Goal: Task Accomplishment & Management: Use online tool/utility

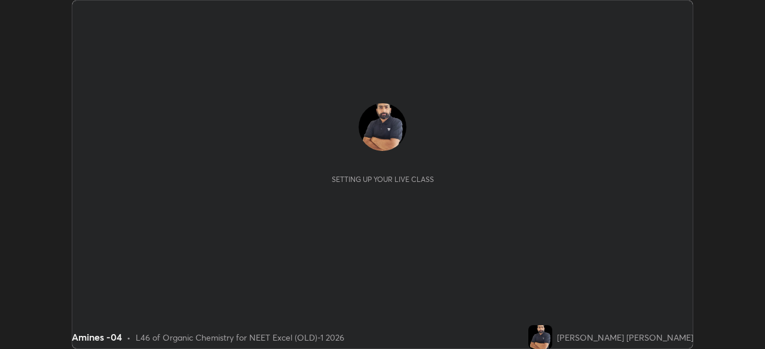
scroll to position [349, 764]
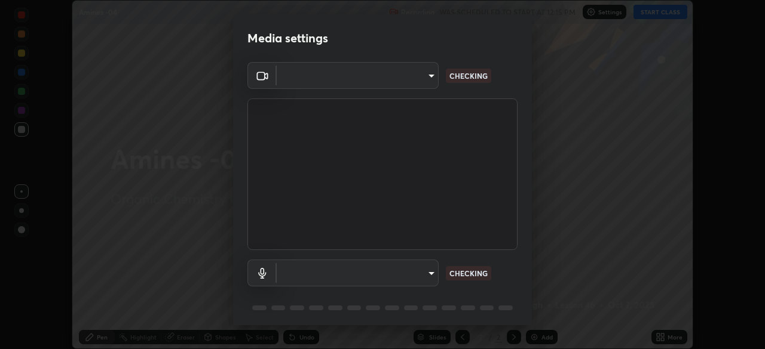
click at [426, 85] on body "Erase all Amines -04 Recording WAS SCHEDULED TO START AT 12:15 PM Settings STAR…" at bounding box center [382, 174] width 765 height 349
click at [425, 84] on div at bounding box center [382, 174] width 765 height 349
type input "0e50365916b658242f783ed4648cb329f585d10cba28352488c27cd343db3185"
type input "default"
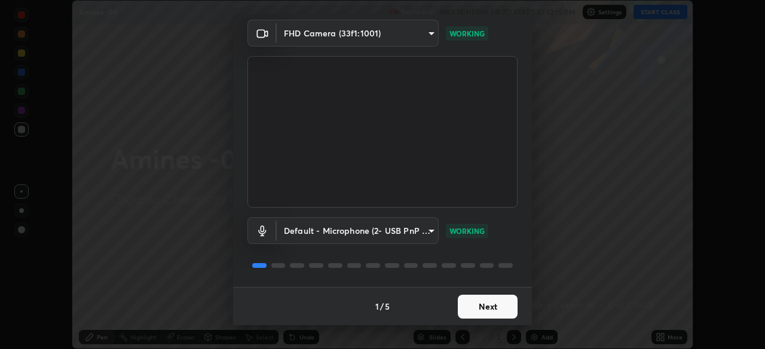
click at [487, 308] on button "Next" at bounding box center [488, 307] width 60 height 24
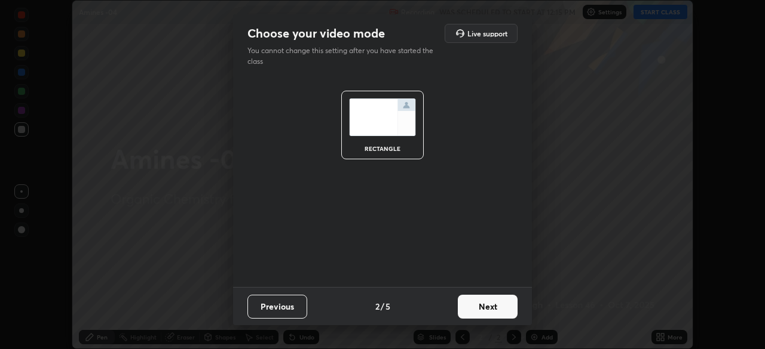
click at [493, 309] on button "Next" at bounding box center [488, 307] width 60 height 24
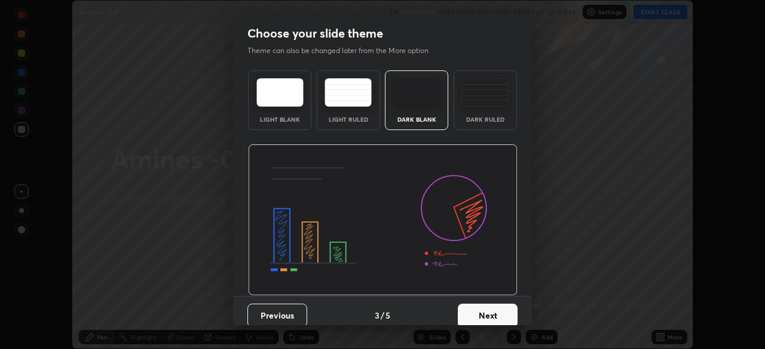
click at [502, 312] on button "Next" at bounding box center [488, 316] width 60 height 24
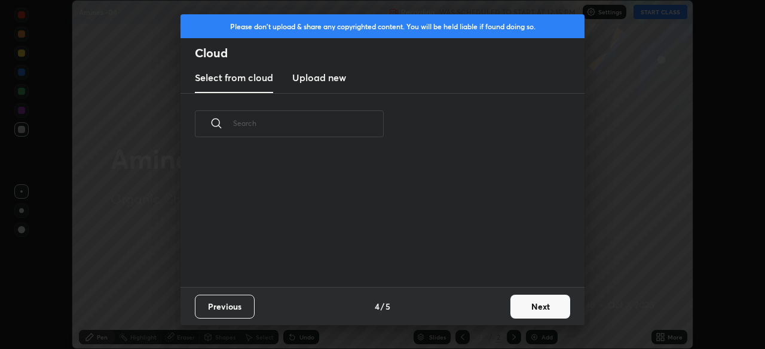
click at [511, 310] on button "Next" at bounding box center [540, 307] width 60 height 24
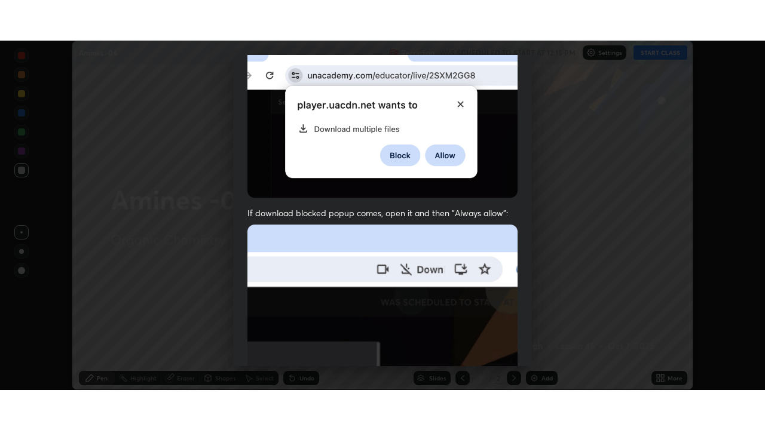
scroll to position [286, 0]
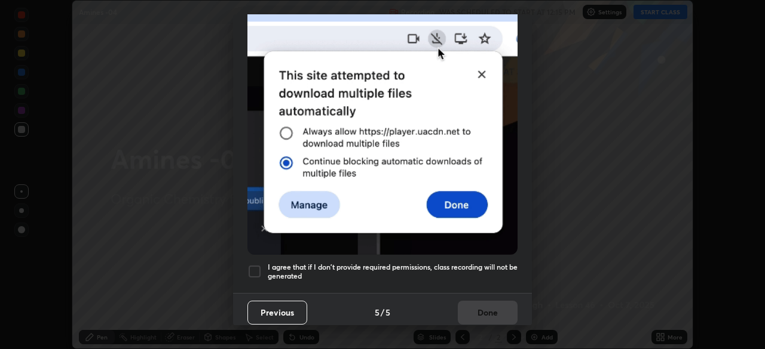
click at [254, 269] on div at bounding box center [254, 272] width 14 height 14
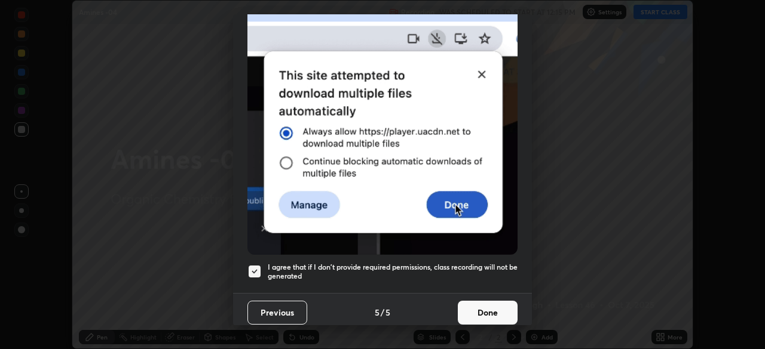
click at [489, 312] on button "Done" at bounding box center [488, 313] width 60 height 24
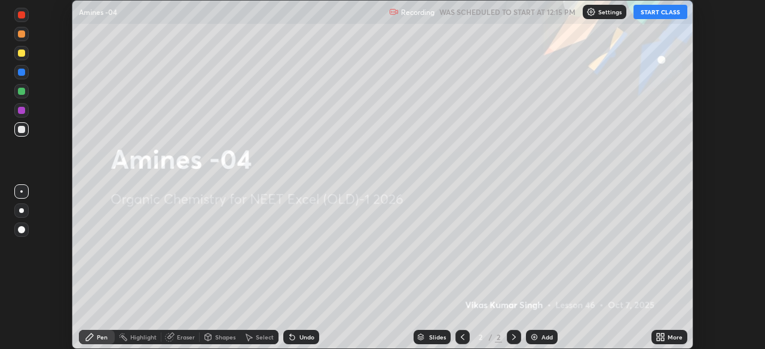
click at [661, 340] on icon at bounding box center [662, 339] width 3 height 3
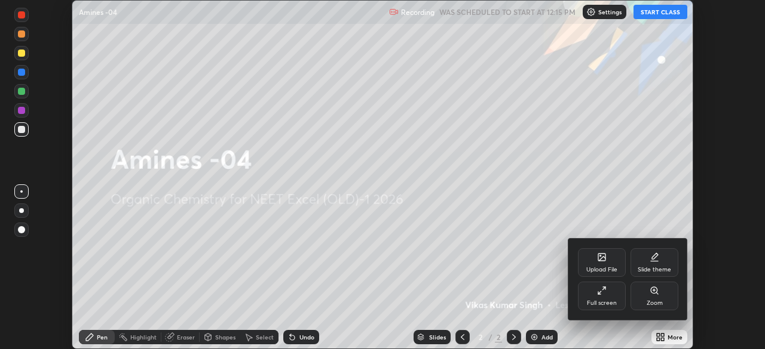
click at [602, 304] on div "Full screen" at bounding box center [602, 303] width 30 height 6
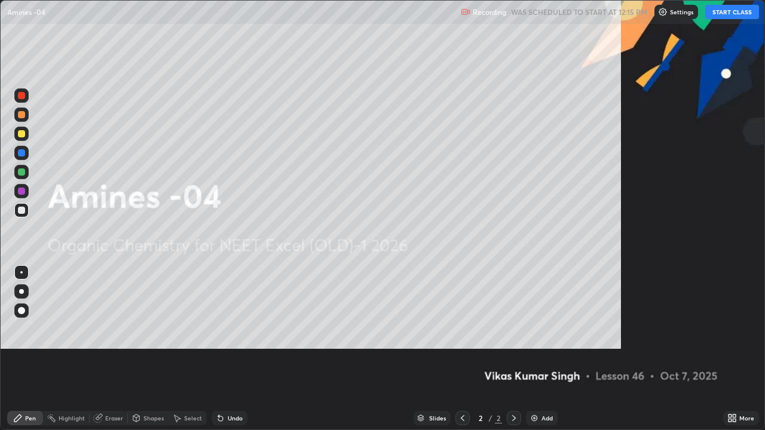
scroll to position [430, 765]
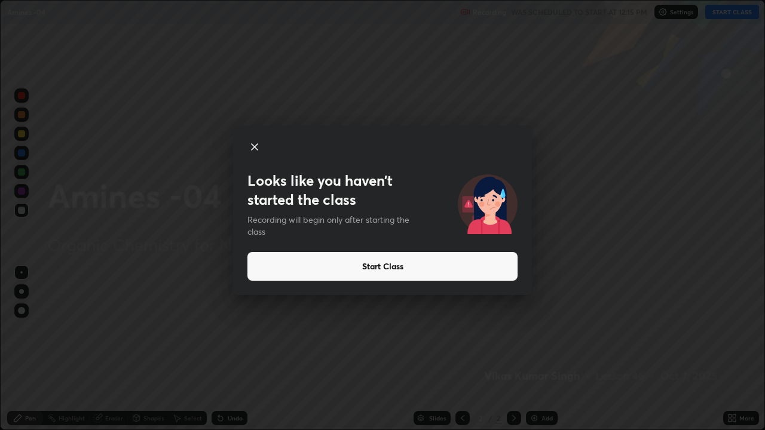
click at [467, 272] on button "Start Class" at bounding box center [382, 266] width 270 height 29
click at [466, 267] on button "Start Class" at bounding box center [382, 266] width 270 height 29
click at [462, 269] on button "Start Class" at bounding box center [382, 266] width 270 height 29
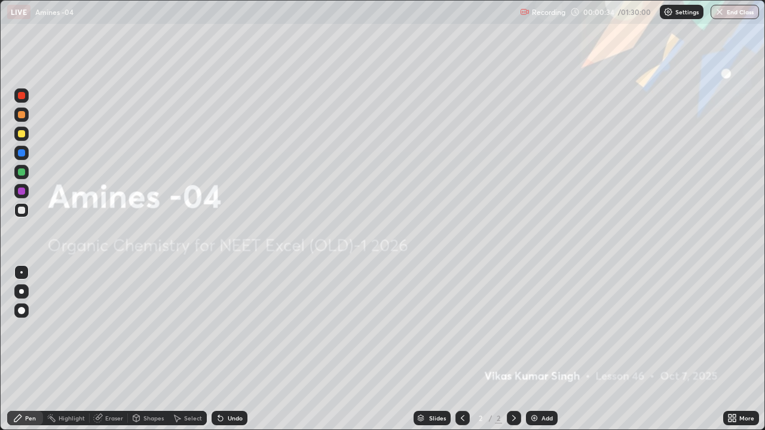
click at [553, 349] on div "Add" at bounding box center [542, 418] width 32 height 14
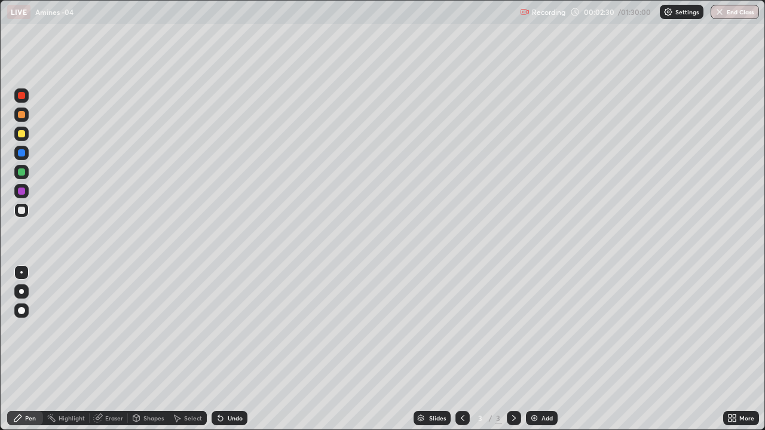
click at [22, 210] on div at bounding box center [21, 210] width 7 height 7
click at [23, 156] on div at bounding box center [21, 152] width 7 height 7
click at [23, 210] on div at bounding box center [21, 210] width 7 height 7
click at [228, 349] on div "Undo" at bounding box center [235, 418] width 15 height 6
click at [229, 349] on div "Undo" at bounding box center [229, 418] width 36 height 14
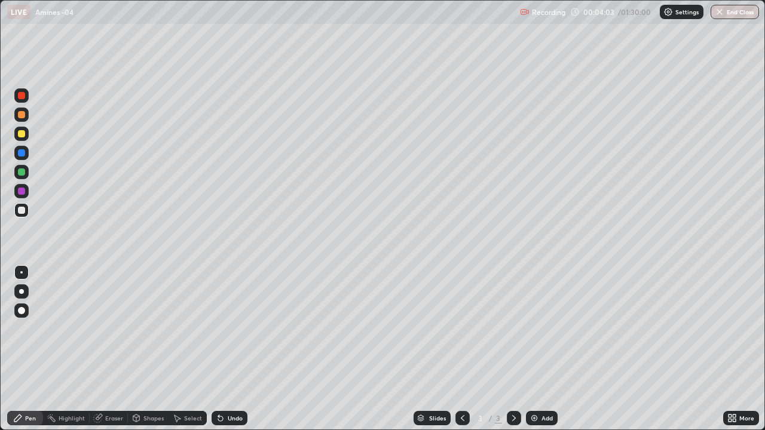
click at [232, 349] on div "Undo" at bounding box center [235, 418] width 15 height 6
click at [551, 349] on div "Add" at bounding box center [546, 418] width 11 height 6
click at [24, 153] on div at bounding box center [21, 152] width 7 height 7
click at [22, 211] on div at bounding box center [21, 210] width 7 height 7
click at [24, 158] on div at bounding box center [21, 153] width 14 height 14
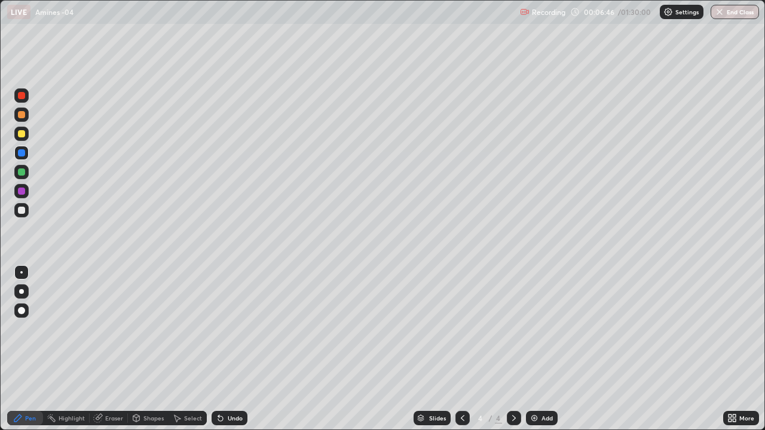
click at [22, 213] on div at bounding box center [21, 210] width 7 height 7
click at [234, 349] on div "Undo" at bounding box center [235, 418] width 15 height 6
click at [550, 349] on div "Add" at bounding box center [546, 418] width 11 height 6
click at [24, 154] on div at bounding box center [21, 152] width 7 height 7
click at [27, 213] on div at bounding box center [21, 210] width 14 height 14
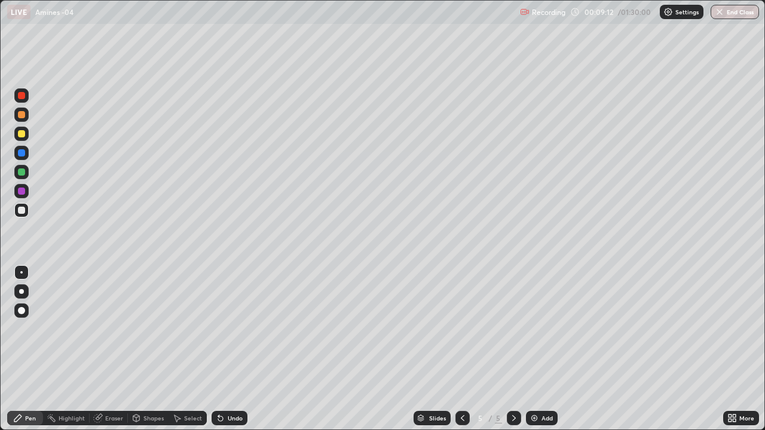
click at [25, 217] on div at bounding box center [21, 210] width 14 height 14
click at [459, 349] on icon at bounding box center [463, 418] width 10 height 10
click at [516, 349] on div at bounding box center [514, 418] width 14 height 24
click at [549, 349] on div "Add" at bounding box center [546, 418] width 11 height 6
click at [463, 349] on div at bounding box center [462, 418] width 14 height 14
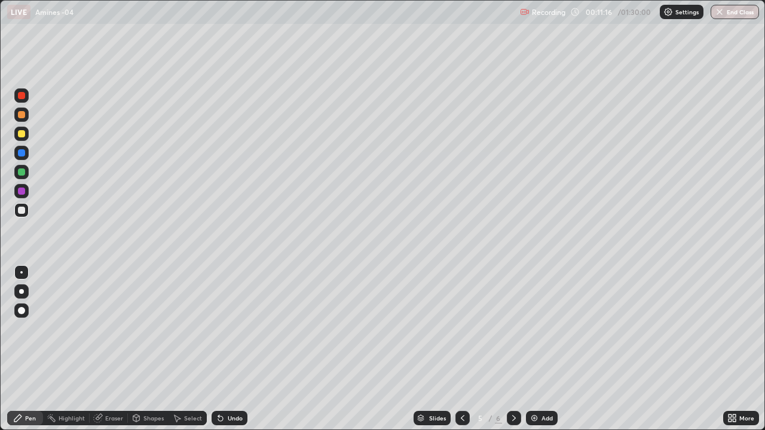
click at [511, 349] on div at bounding box center [514, 418] width 14 height 14
click at [26, 154] on div at bounding box center [21, 153] width 14 height 14
click at [23, 211] on div at bounding box center [21, 210] width 7 height 7
click at [26, 136] on div at bounding box center [21, 134] width 14 height 14
click at [19, 211] on div at bounding box center [21, 210] width 7 height 7
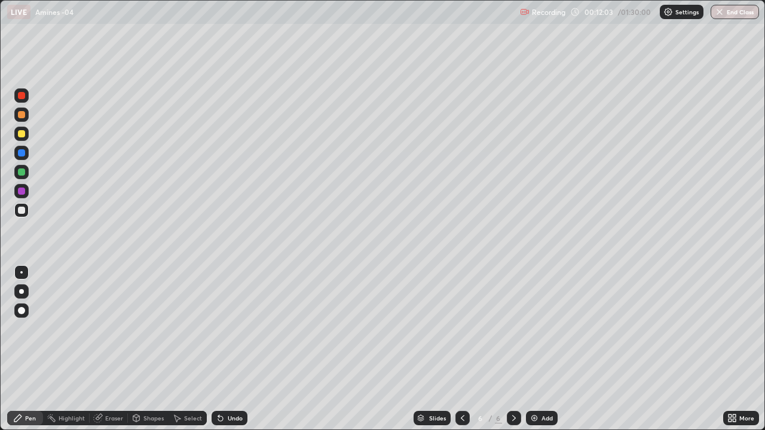
click at [227, 349] on div "Undo" at bounding box center [229, 418] width 36 height 14
click at [23, 100] on div at bounding box center [21, 95] width 14 height 14
click at [26, 214] on div at bounding box center [21, 210] width 14 height 14
click at [240, 349] on div "Undo" at bounding box center [229, 418] width 36 height 14
click at [105, 349] on div "Eraser" at bounding box center [114, 418] width 18 height 6
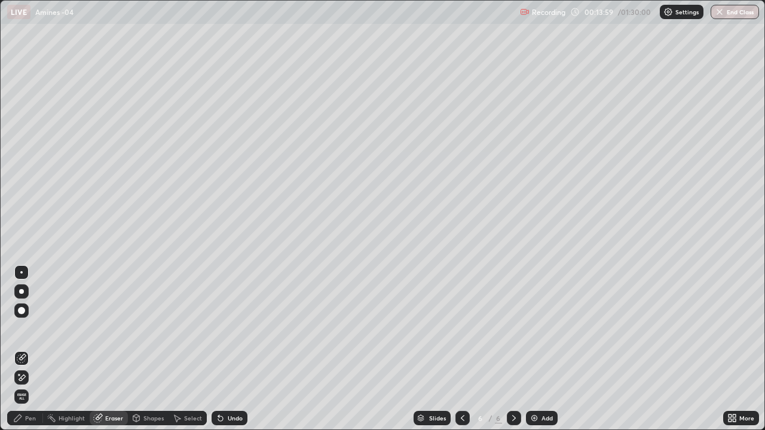
click at [48, 349] on circle at bounding box center [47, 416] width 1 height 1
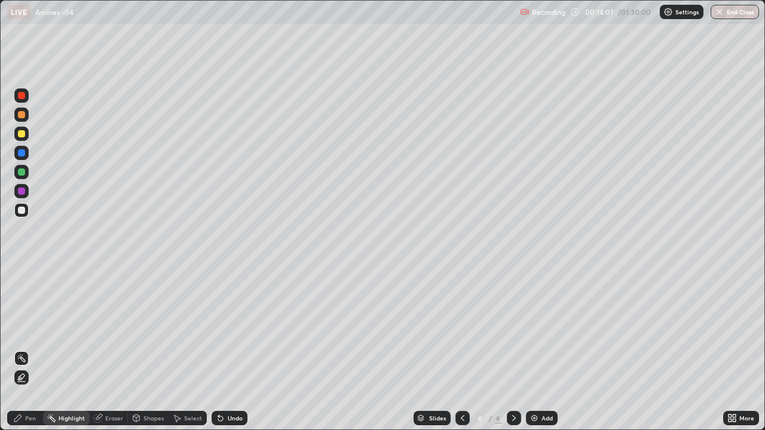
click at [30, 349] on div "Pen" at bounding box center [30, 418] width 11 height 6
click at [541, 349] on div "Add" at bounding box center [546, 418] width 11 height 6
click at [22, 133] on div at bounding box center [21, 133] width 7 height 7
click at [26, 214] on div at bounding box center [21, 210] width 14 height 14
click at [22, 154] on div at bounding box center [21, 152] width 7 height 7
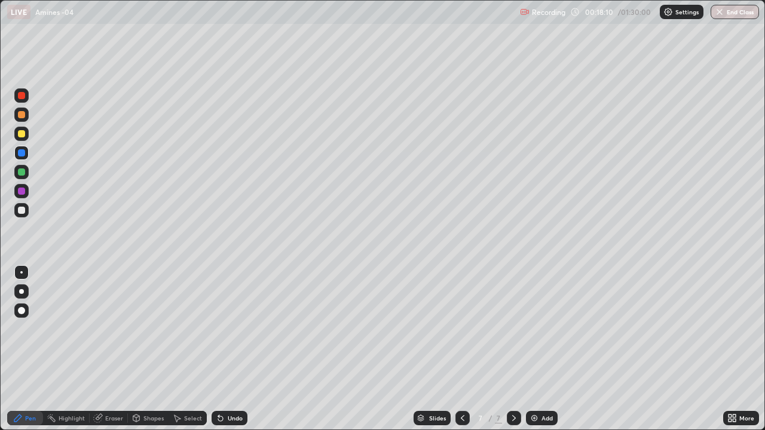
click at [24, 192] on div at bounding box center [21, 191] width 7 height 7
click at [23, 97] on div at bounding box center [21, 95] width 7 height 7
click at [23, 214] on div at bounding box center [21, 210] width 14 height 14
click at [26, 191] on div at bounding box center [21, 191] width 14 height 14
click at [23, 213] on div at bounding box center [21, 210] width 7 height 7
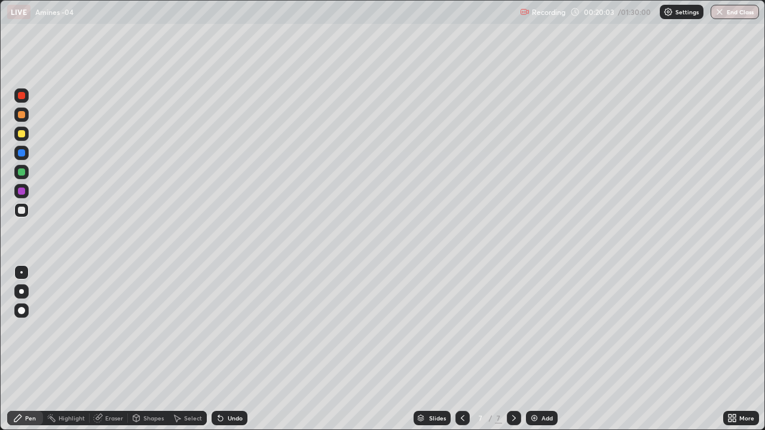
click at [238, 349] on div "Undo" at bounding box center [235, 418] width 15 height 6
click at [26, 192] on div at bounding box center [21, 191] width 14 height 14
click at [28, 214] on div at bounding box center [21, 210] width 14 height 19
click at [23, 191] on div at bounding box center [21, 191] width 7 height 7
click at [20, 210] on div at bounding box center [21, 210] width 7 height 7
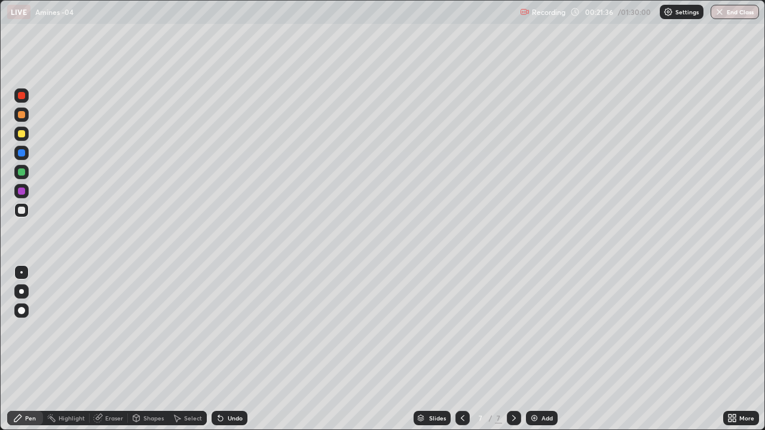
click at [27, 102] on div at bounding box center [21, 95] width 14 height 19
click at [24, 213] on div at bounding box center [21, 210] width 14 height 14
click at [459, 349] on icon at bounding box center [463, 418] width 10 height 10
click at [513, 349] on icon at bounding box center [514, 418] width 10 height 10
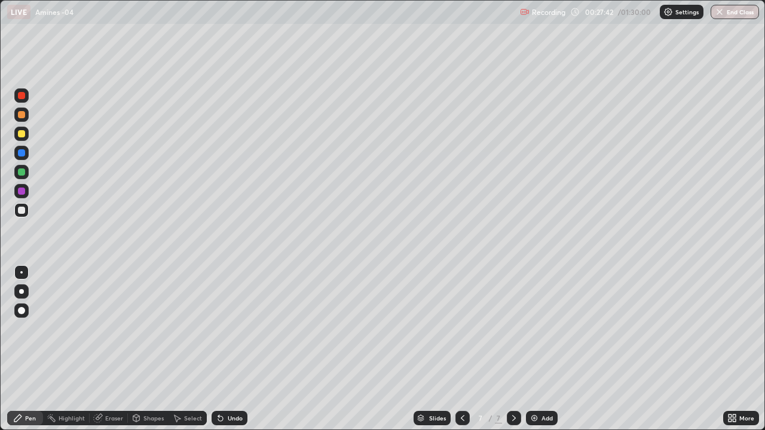
click at [545, 349] on div "Add" at bounding box center [546, 418] width 11 height 6
click at [22, 211] on div at bounding box center [21, 210] width 7 height 7
click at [234, 349] on div "Undo" at bounding box center [235, 418] width 15 height 6
click at [238, 349] on div "Undo" at bounding box center [235, 418] width 15 height 6
click at [550, 349] on div "Add" at bounding box center [546, 418] width 11 height 6
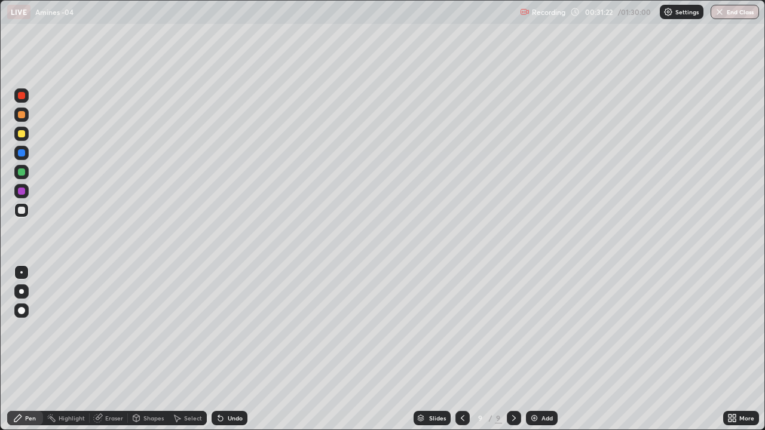
click at [25, 167] on div at bounding box center [21, 172] width 14 height 14
click at [19, 155] on div at bounding box center [21, 152] width 7 height 7
click at [23, 136] on div at bounding box center [21, 133] width 7 height 7
click at [20, 210] on div at bounding box center [21, 210] width 7 height 7
click at [234, 349] on div "Undo" at bounding box center [229, 418] width 36 height 14
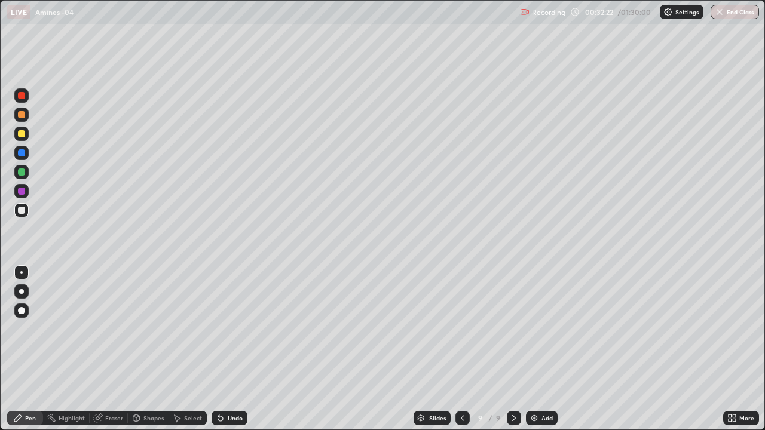
click at [237, 349] on div "Undo" at bounding box center [229, 418] width 36 height 14
click at [232, 349] on div "Undo" at bounding box center [229, 418] width 36 height 14
click at [22, 115] on div at bounding box center [21, 114] width 7 height 7
click at [20, 210] on div at bounding box center [21, 210] width 7 height 7
click at [20, 101] on div at bounding box center [21, 95] width 14 height 14
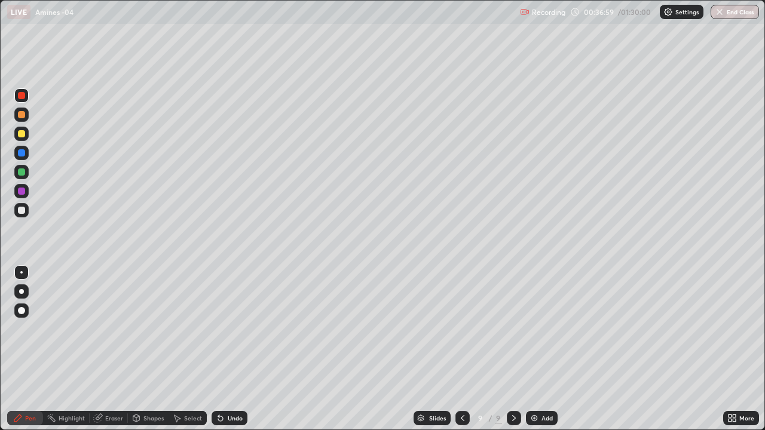
click at [543, 349] on div "Add" at bounding box center [546, 418] width 11 height 6
click at [26, 136] on div at bounding box center [21, 134] width 14 height 14
click at [27, 214] on div at bounding box center [21, 210] width 14 height 14
click at [464, 349] on icon at bounding box center [462, 418] width 10 height 10
click at [514, 349] on div at bounding box center [514, 418] width 14 height 24
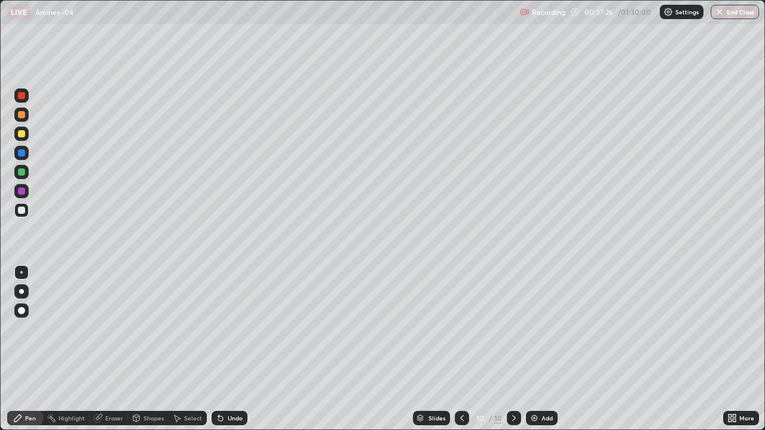
click at [24, 211] on div at bounding box center [21, 210] width 7 height 7
click at [231, 349] on div "Undo" at bounding box center [235, 418] width 15 height 6
click at [22, 116] on div at bounding box center [21, 114] width 7 height 7
click at [22, 153] on div at bounding box center [21, 152] width 7 height 7
click at [239, 349] on div "Undo" at bounding box center [235, 418] width 15 height 6
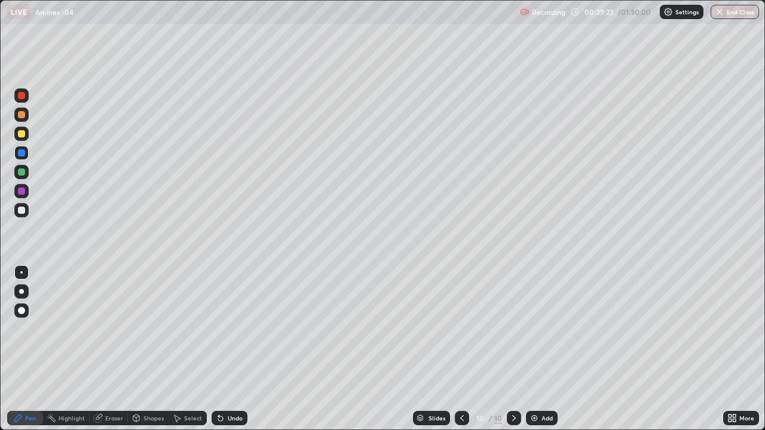
click at [24, 212] on div at bounding box center [21, 210] width 7 height 7
click at [24, 98] on div at bounding box center [21, 95] width 7 height 7
click at [23, 210] on div at bounding box center [21, 210] width 7 height 7
click at [20, 154] on div at bounding box center [21, 152] width 7 height 7
click at [26, 212] on div at bounding box center [21, 210] width 14 height 14
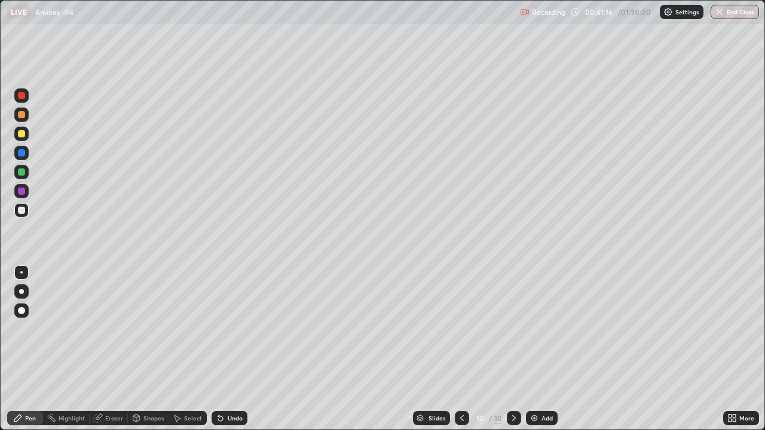
click at [460, 349] on icon at bounding box center [462, 418] width 10 height 10
click at [512, 349] on icon at bounding box center [514, 418] width 4 height 6
click at [230, 349] on div "Undo" at bounding box center [235, 418] width 15 height 6
click at [231, 349] on div "Undo" at bounding box center [229, 418] width 36 height 14
click at [224, 349] on div "Undo" at bounding box center [229, 418] width 36 height 14
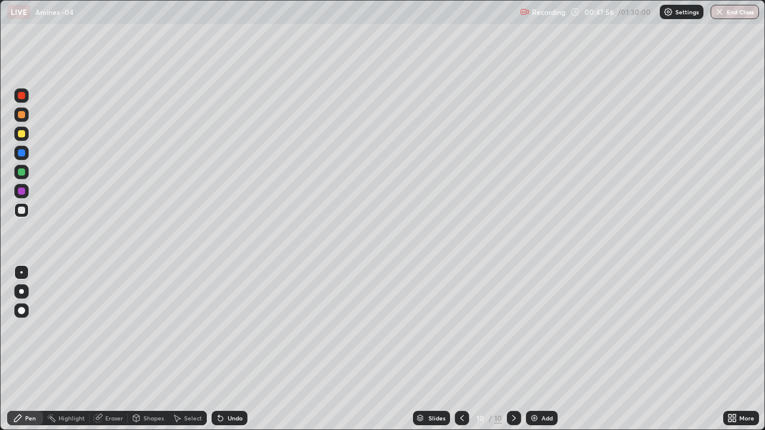
click at [461, 349] on icon at bounding box center [462, 418] width 10 height 10
click at [513, 349] on icon at bounding box center [514, 418] width 10 height 10
click at [546, 349] on div "Add" at bounding box center [546, 418] width 11 height 6
click at [26, 213] on div at bounding box center [21, 210] width 14 height 14
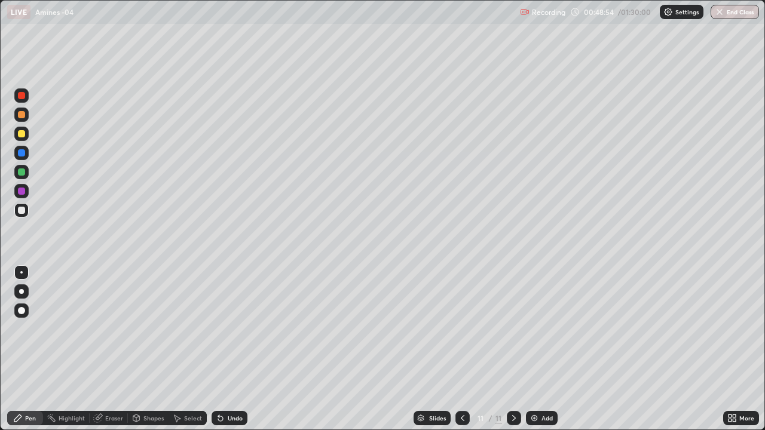
click at [24, 134] on div at bounding box center [21, 133] width 7 height 7
click at [22, 96] on div at bounding box center [21, 95] width 7 height 7
click at [22, 208] on div at bounding box center [21, 210] width 7 height 7
click at [234, 349] on div "Undo" at bounding box center [229, 418] width 36 height 14
click at [24, 100] on div at bounding box center [21, 95] width 14 height 14
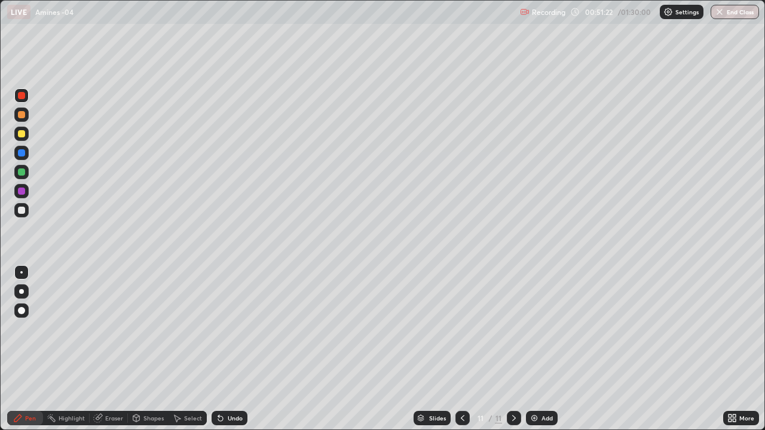
click at [23, 210] on div at bounding box center [21, 210] width 7 height 7
click at [236, 349] on div "Undo" at bounding box center [229, 418] width 36 height 14
click at [235, 349] on div "Undo" at bounding box center [229, 418] width 36 height 14
click at [513, 349] on icon at bounding box center [514, 418] width 10 height 10
click at [545, 349] on div "Add" at bounding box center [542, 418] width 32 height 14
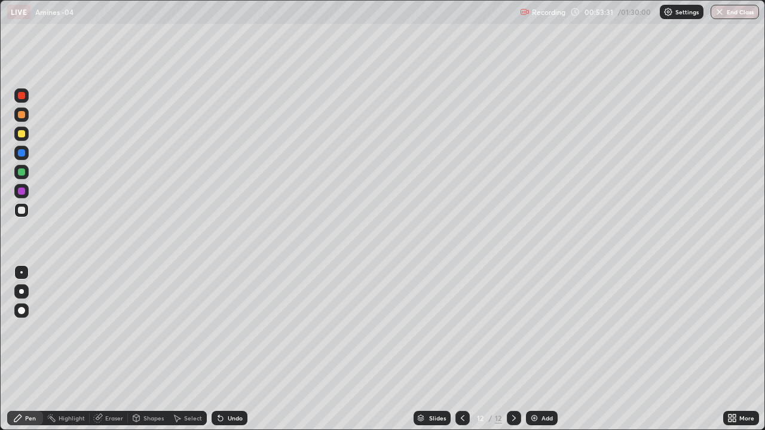
click at [27, 113] on div at bounding box center [21, 115] width 14 height 14
click at [27, 174] on div at bounding box center [21, 172] width 14 height 14
click at [22, 213] on div at bounding box center [21, 210] width 7 height 7
click at [234, 349] on div "Undo" at bounding box center [229, 418] width 36 height 14
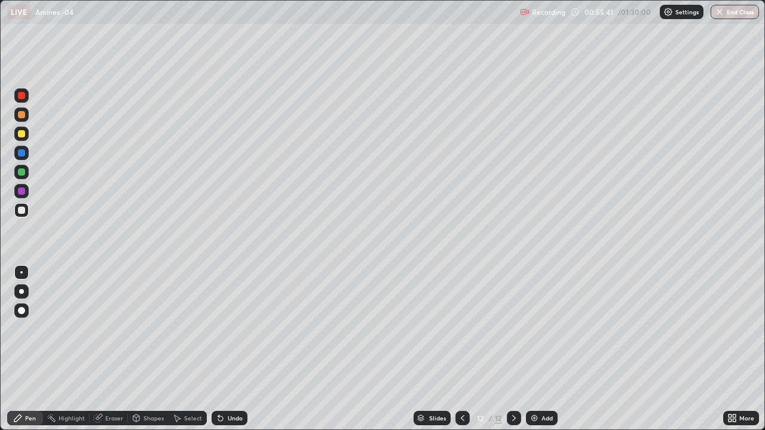
click at [235, 349] on div "Undo" at bounding box center [229, 418] width 36 height 14
click at [20, 175] on div at bounding box center [21, 171] width 7 height 7
click at [26, 212] on div at bounding box center [21, 210] width 14 height 14
click at [241, 349] on div "Undo" at bounding box center [229, 418] width 36 height 14
click at [242, 349] on div "Undo" at bounding box center [229, 418] width 36 height 14
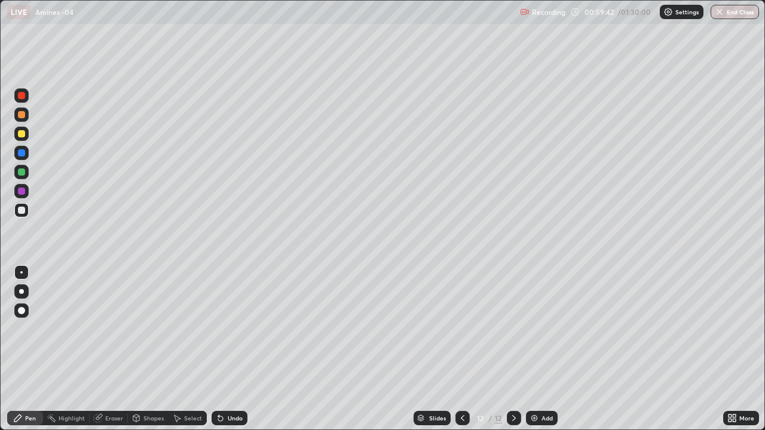
click at [547, 349] on div "Add" at bounding box center [546, 418] width 11 height 6
click at [27, 118] on div at bounding box center [21, 115] width 14 height 14
click at [23, 211] on div at bounding box center [21, 210] width 7 height 7
click at [233, 349] on div "Undo" at bounding box center [229, 418] width 36 height 14
click at [236, 349] on div "Undo" at bounding box center [229, 418] width 36 height 14
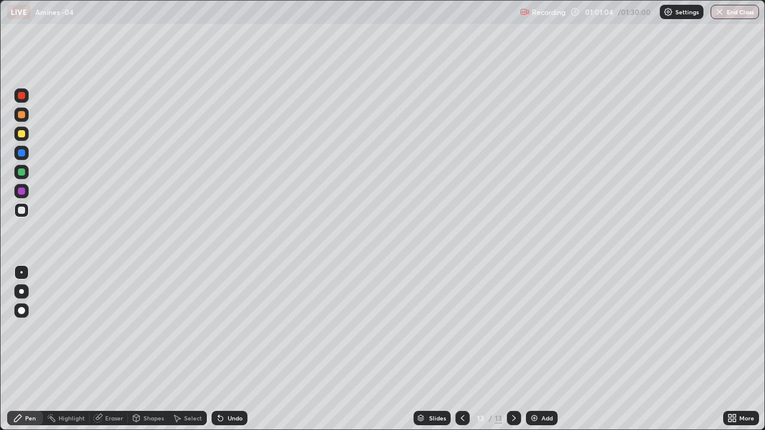
click at [235, 349] on div "Undo" at bounding box center [235, 418] width 15 height 6
click at [234, 349] on div "Undo" at bounding box center [235, 418] width 15 height 6
click at [232, 349] on div "Undo" at bounding box center [235, 418] width 15 height 6
click at [233, 349] on div "Undo" at bounding box center [235, 418] width 15 height 6
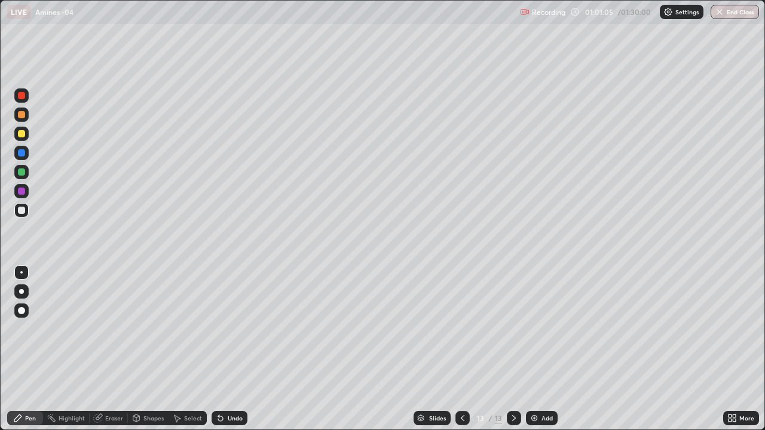
click at [233, 349] on div "Undo" at bounding box center [235, 418] width 15 height 6
click at [234, 349] on div "Undo" at bounding box center [235, 418] width 15 height 6
click at [233, 349] on div "Undo" at bounding box center [229, 418] width 36 height 14
click at [235, 349] on div "Undo" at bounding box center [229, 418] width 36 height 14
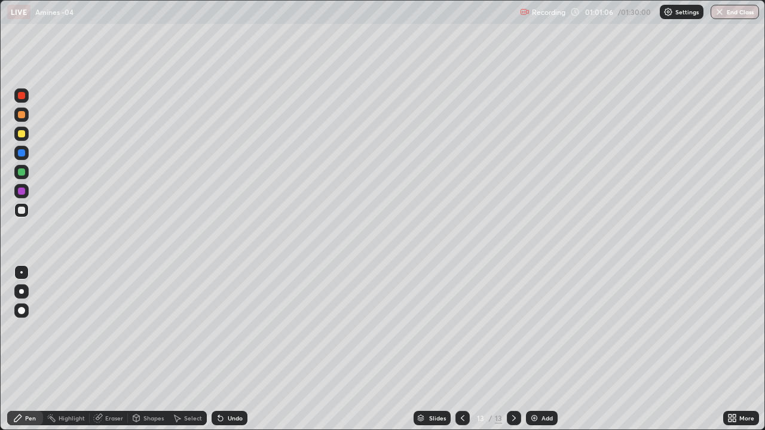
click at [234, 349] on div "Undo" at bounding box center [229, 418] width 36 height 14
click at [233, 349] on div "Undo" at bounding box center [229, 418] width 36 height 14
click at [229, 349] on div "Undo" at bounding box center [229, 418] width 36 height 14
click at [229, 349] on div "Undo" at bounding box center [227, 418] width 41 height 24
click at [233, 349] on div "Undo" at bounding box center [229, 418] width 36 height 14
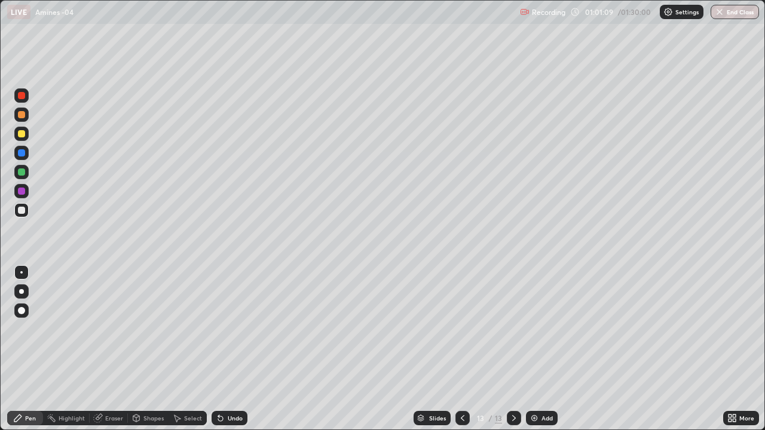
click at [235, 349] on div "Undo" at bounding box center [235, 418] width 15 height 6
click at [23, 173] on div at bounding box center [21, 171] width 7 height 7
click at [22, 211] on div at bounding box center [21, 210] width 7 height 7
click at [232, 349] on div "Undo" at bounding box center [229, 418] width 36 height 14
click at [231, 349] on div "Undo" at bounding box center [229, 418] width 36 height 14
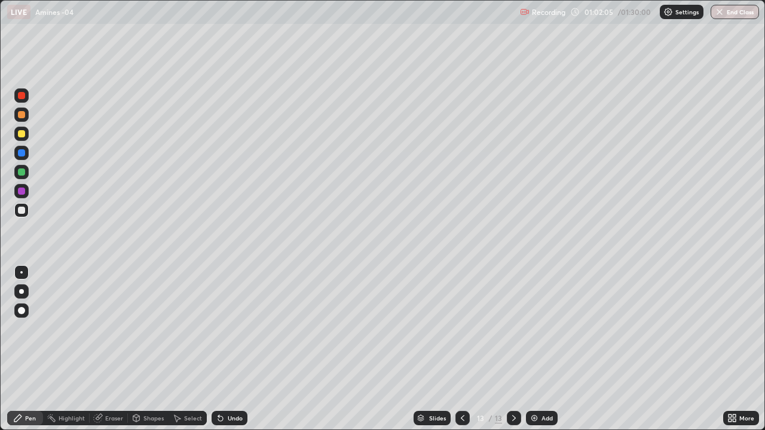
click at [231, 349] on div "Undo" at bounding box center [229, 418] width 36 height 14
click at [236, 349] on div "Undo" at bounding box center [235, 418] width 15 height 6
click at [225, 349] on div "Undo" at bounding box center [229, 418] width 36 height 14
click at [230, 349] on div "Undo" at bounding box center [229, 418] width 36 height 14
click at [231, 349] on div "Undo" at bounding box center [229, 418] width 36 height 14
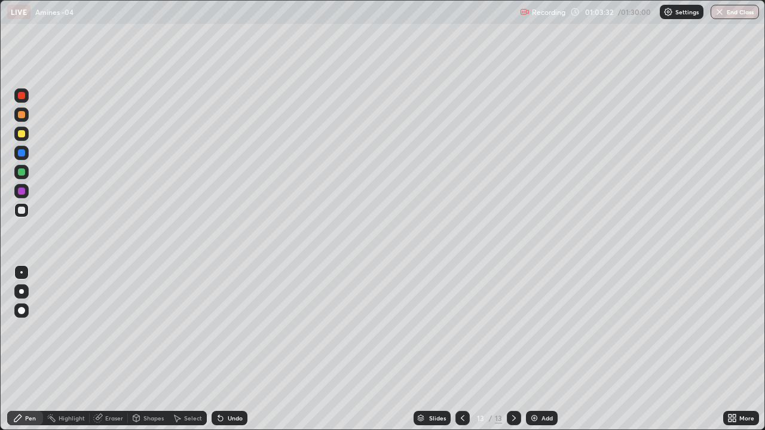
click at [23, 97] on div at bounding box center [21, 95] width 7 height 7
click at [24, 215] on div at bounding box center [21, 210] width 14 height 14
click at [22, 153] on div at bounding box center [21, 152] width 7 height 7
click at [20, 208] on div at bounding box center [21, 210] width 7 height 7
click at [24, 152] on div at bounding box center [21, 152] width 7 height 7
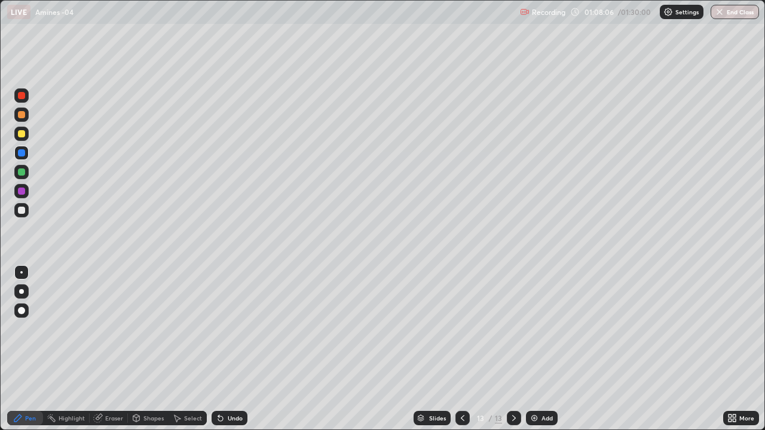
click at [546, 349] on div "Add" at bounding box center [546, 418] width 11 height 6
click at [461, 349] on icon at bounding box center [463, 418] width 10 height 10
click at [513, 349] on icon at bounding box center [514, 418] width 10 height 10
click at [24, 211] on div at bounding box center [21, 210] width 7 height 7
click at [231, 349] on div "Undo" at bounding box center [229, 418] width 36 height 14
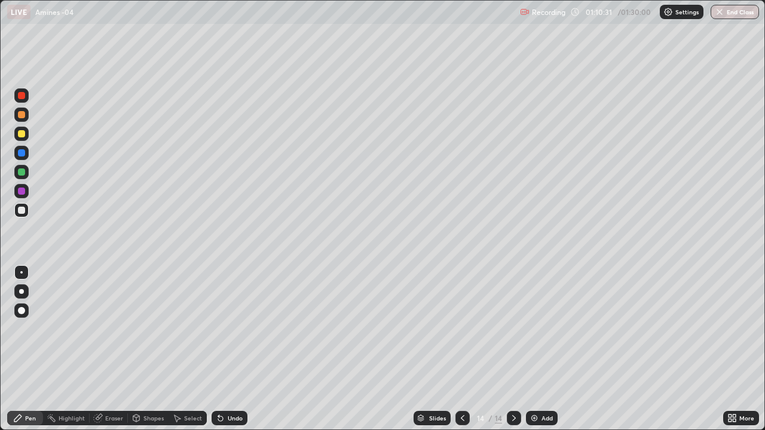
click at [24, 134] on div at bounding box center [21, 133] width 7 height 7
click at [24, 120] on div at bounding box center [21, 115] width 14 height 14
click at [27, 212] on div at bounding box center [21, 210] width 14 height 14
click at [24, 211] on div at bounding box center [21, 210] width 7 height 7
click at [234, 349] on div "Undo" at bounding box center [235, 418] width 15 height 6
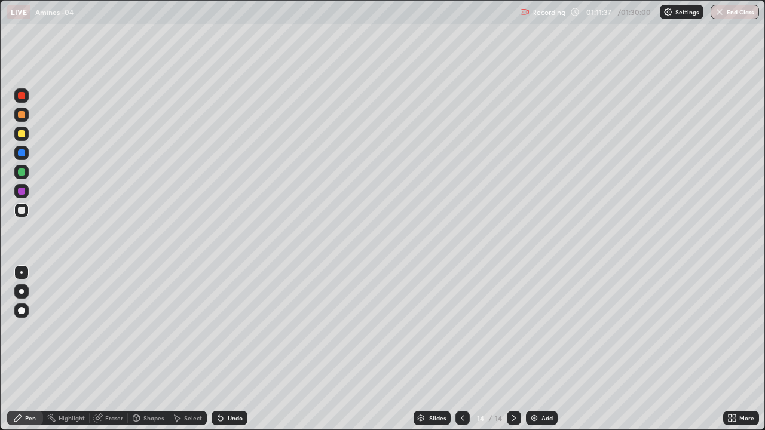
click at [26, 102] on div at bounding box center [21, 95] width 14 height 14
click at [22, 210] on div at bounding box center [21, 210] width 7 height 7
click at [24, 178] on div at bounding box center [21, 172] width 14 height 14
click at [19, 215] on div at bounding box center [21, 210] width 14 height 14
click at [545, 349] on div "Add" at bounding box center [546, 418] width 11 height 6
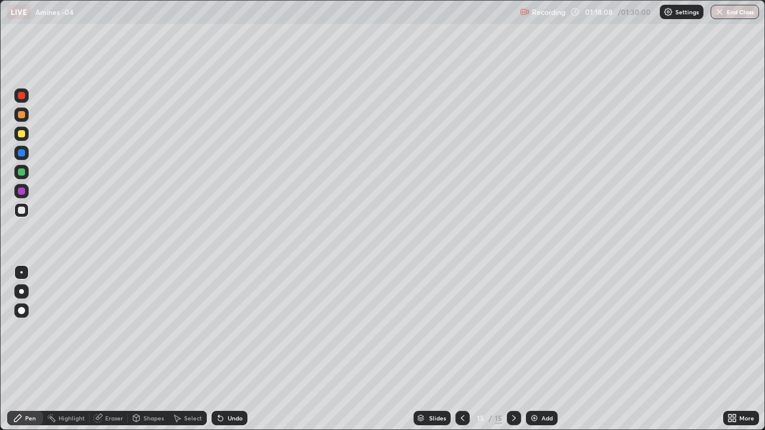
click at [27, 118] on div at bounding box center [21, 115] width 14 height 14
click at [23, 211] on div at bounding box center [21, 210] width 7 height 7
click at [739, 15] on button "End Class" at bounding box center [734, 12] width 48 height 14
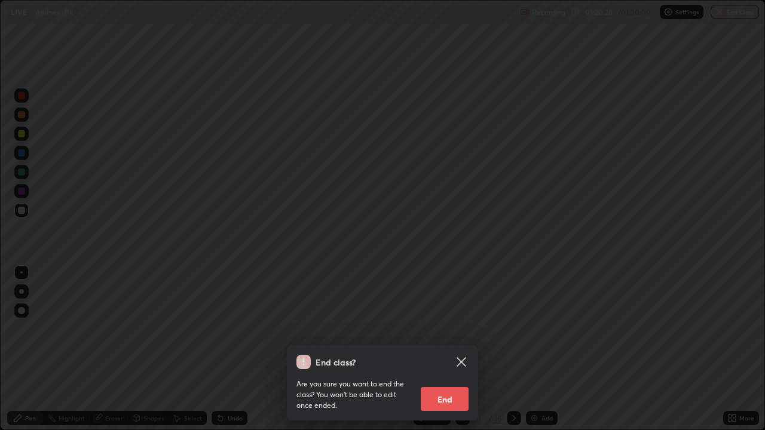
click at [437, 349] on button "End" at bounding box center [445, 399] width 48 height 24
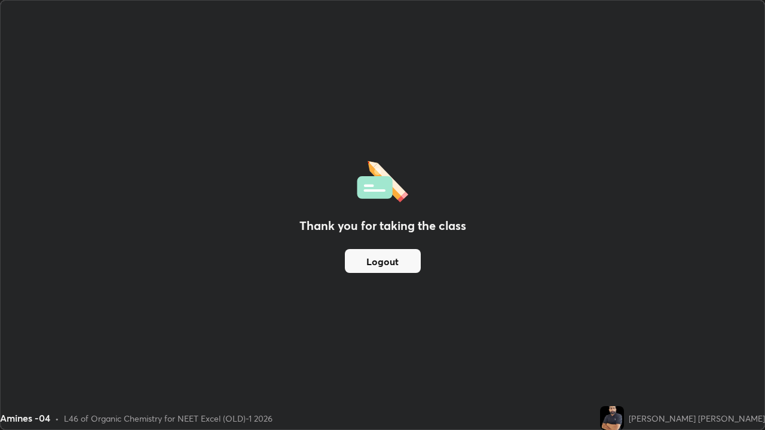
click at [399, 263] on button "Logout" at bounding box center [383, 261] width 76 height 24
